Goal: Task Accomplishment & Management: Complete application form

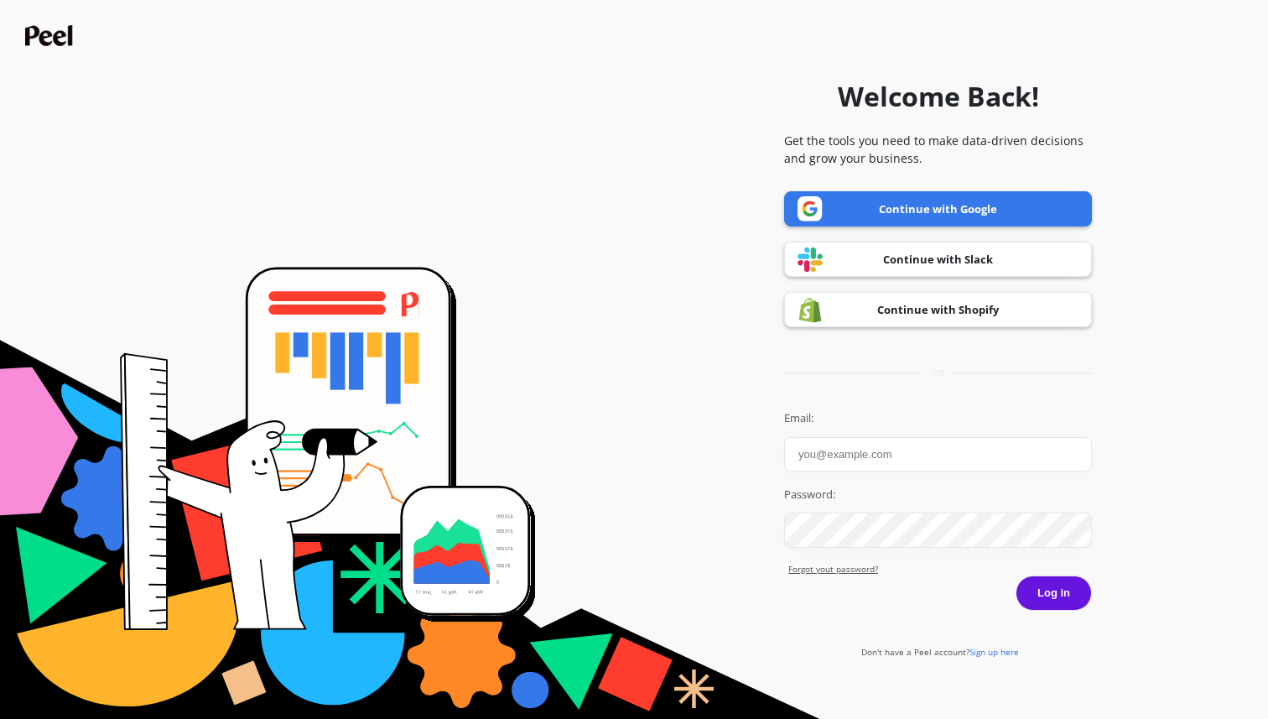
click at [854, 210] on link "Continue with Google" at bounding box center [938, 208] width 308 height 35
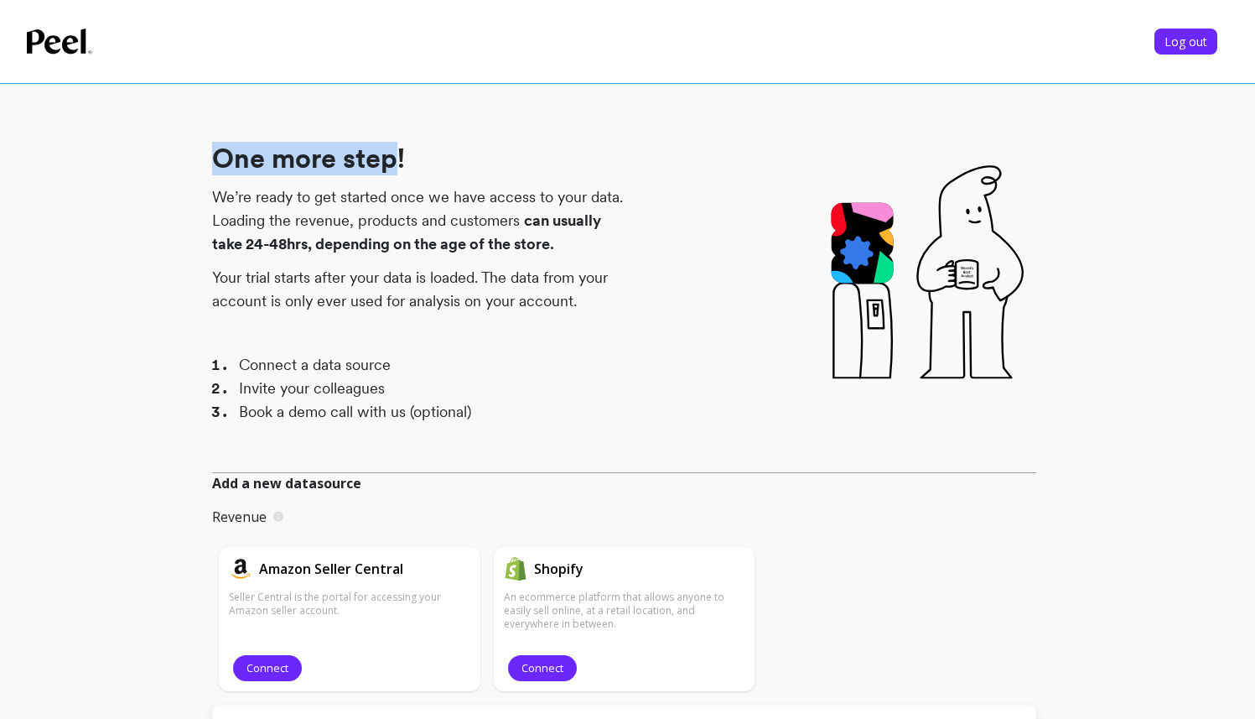
drag, startPoint x: 219, startPoint y: 147, endPoint x: 399, endPoint y: 155, distance: 180.5
click at [399, 155] on h1 "One more step!" at bounding box center [418, 159] width 413 height 34
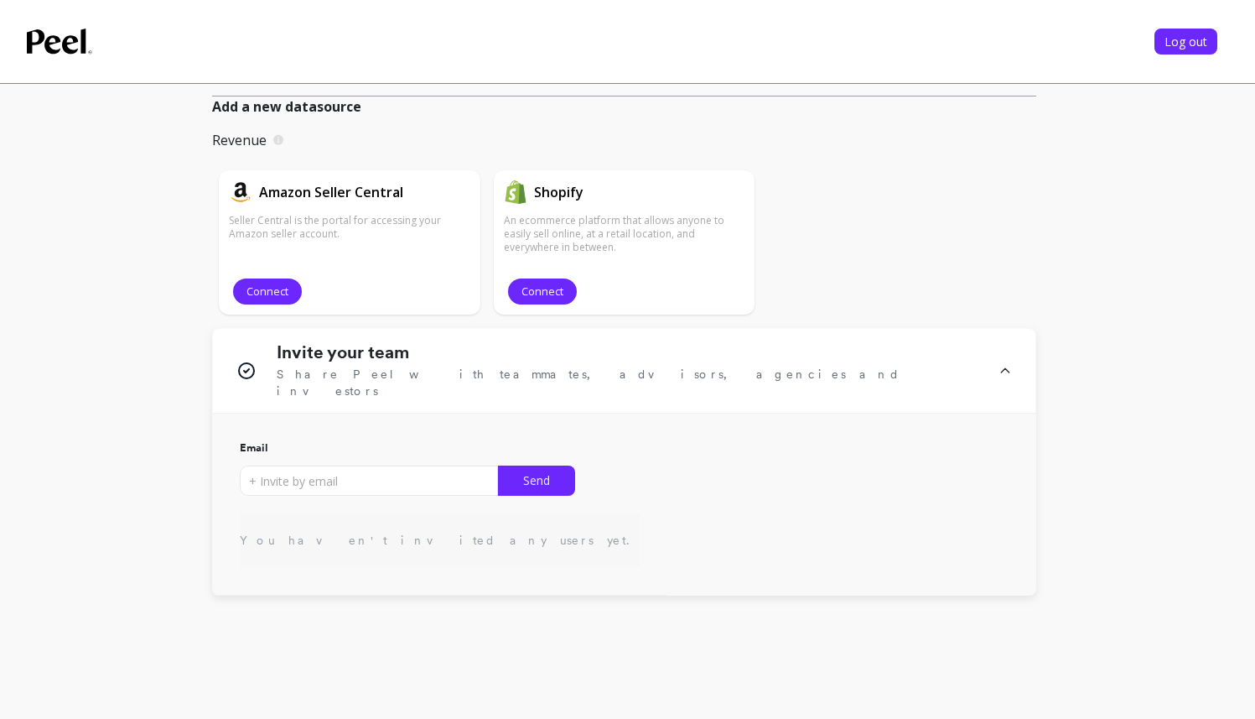
scroll to position [412, 0]
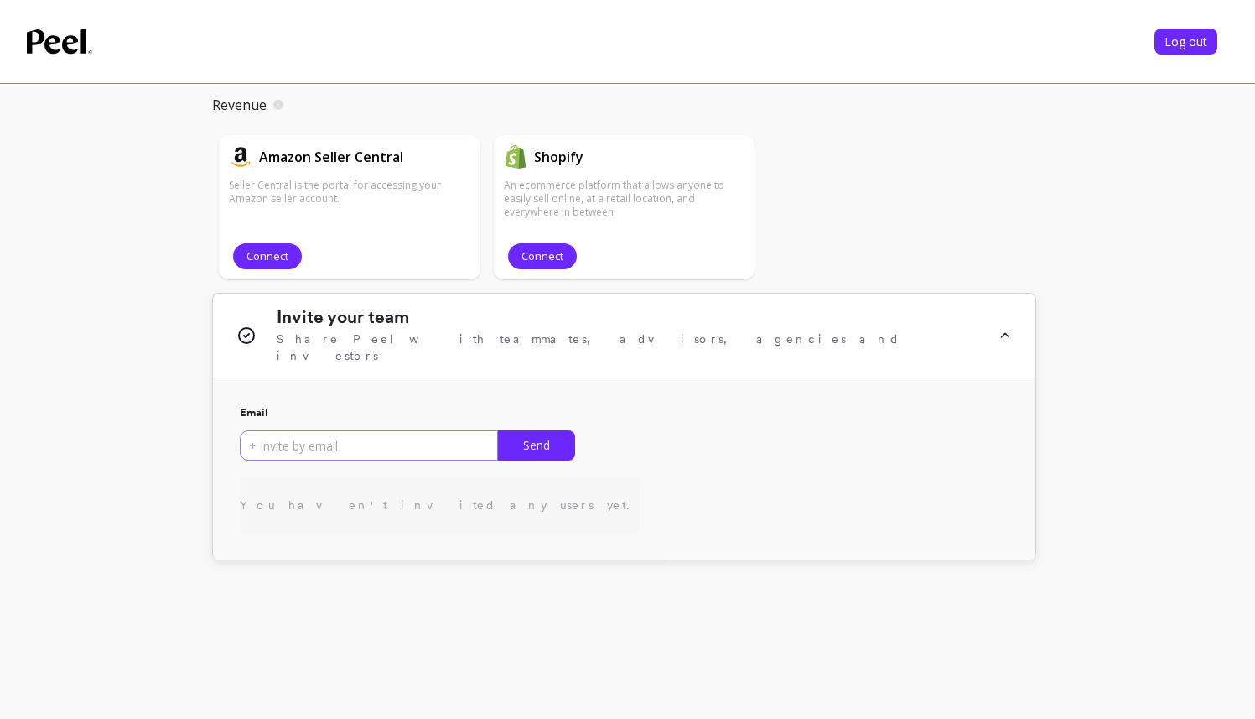
click at [418, 437] on input "input" at bounding box center [369, 445] width 258 height 30
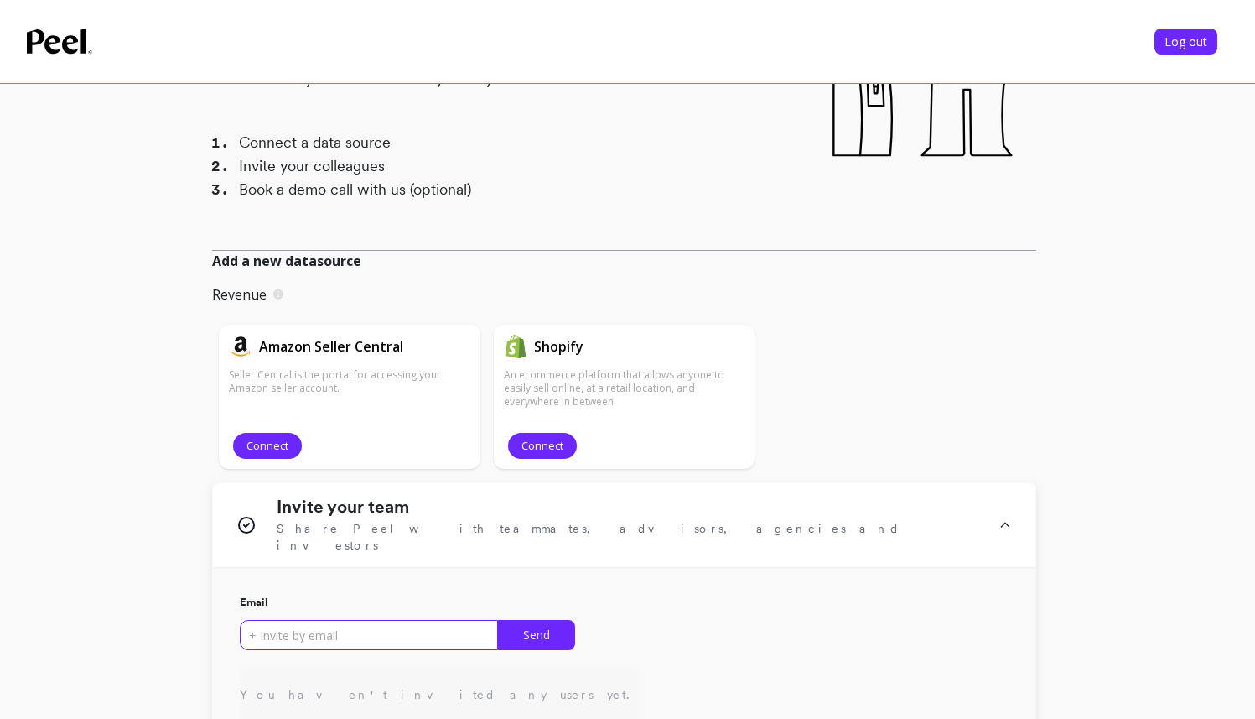
scroll to position [0, 0]
